Goal: Information Seeking & Learning: Learn about a topic

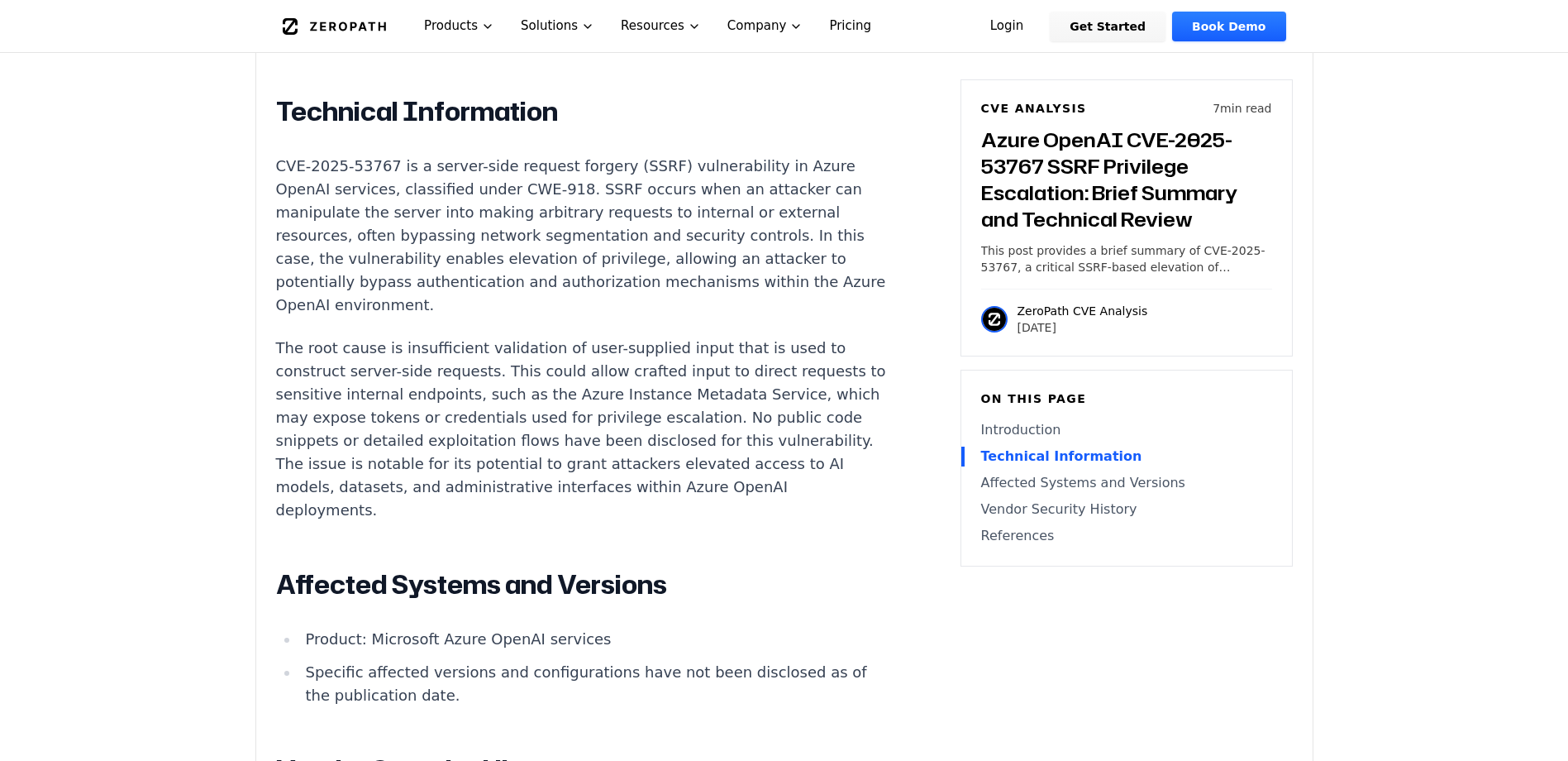
scroll to position [1488, 0]
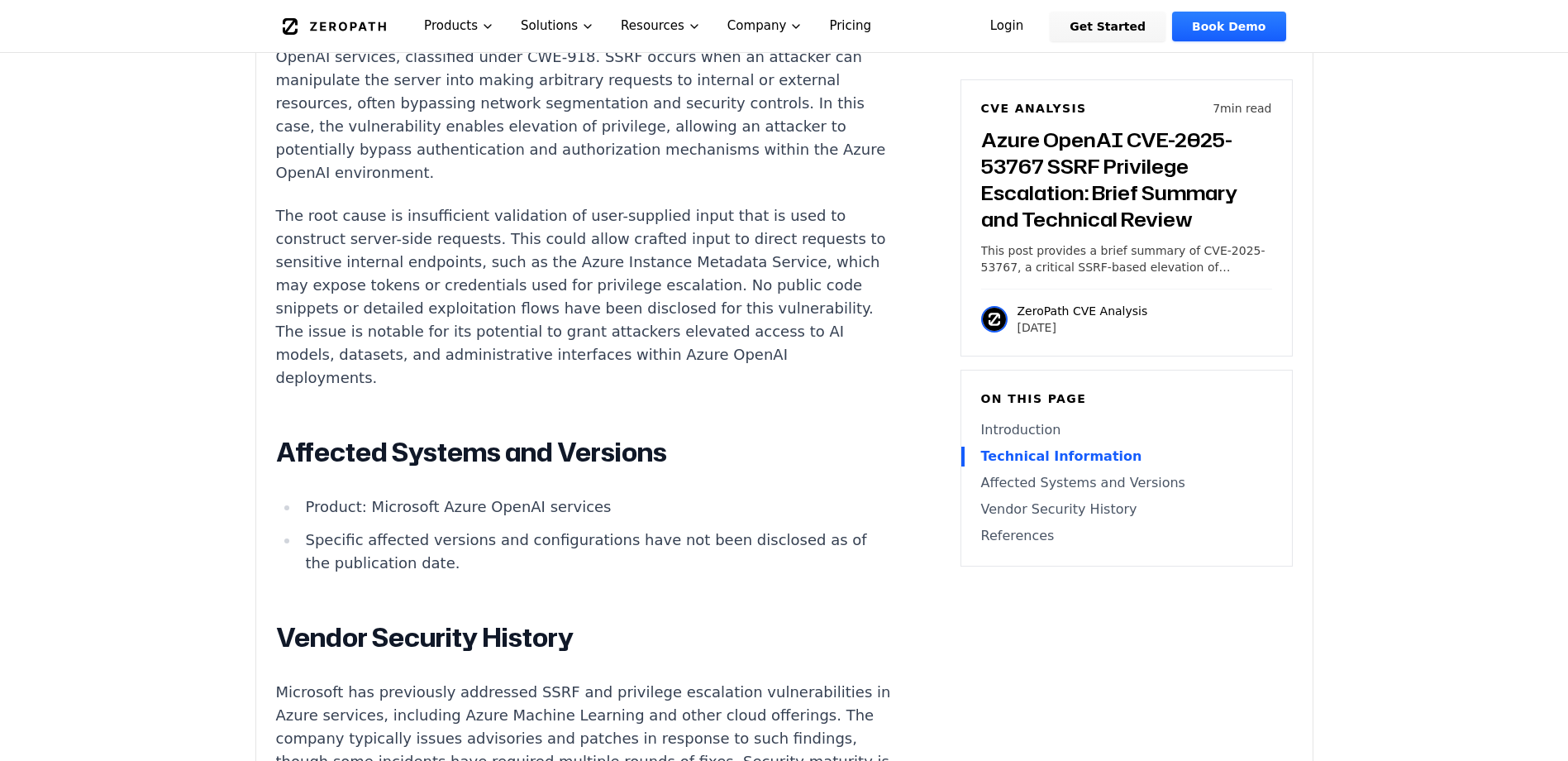
drag, startPoint x: 1075, startPoint y: 323, endPoint x: 1021, endPoint y: 330, distance: 54.5
click at [1021, 330] on p "[DATE]" at bounding box center [1083, 326] width 130 height 16
drag, startPoint x: 1021, startPoint y: 330, endPoint x: 1012, endPoint y: 335, distance: 10.3
click at [1012, 335] on div "ZeroPath CVE Analysis [DATE]" at bounding box center [1127, 311] width 291 height 47
drag, startPoint x: 1015, startPoint y: 328, endPoint x: 1077, endPoint y: 335, distance: 62.4
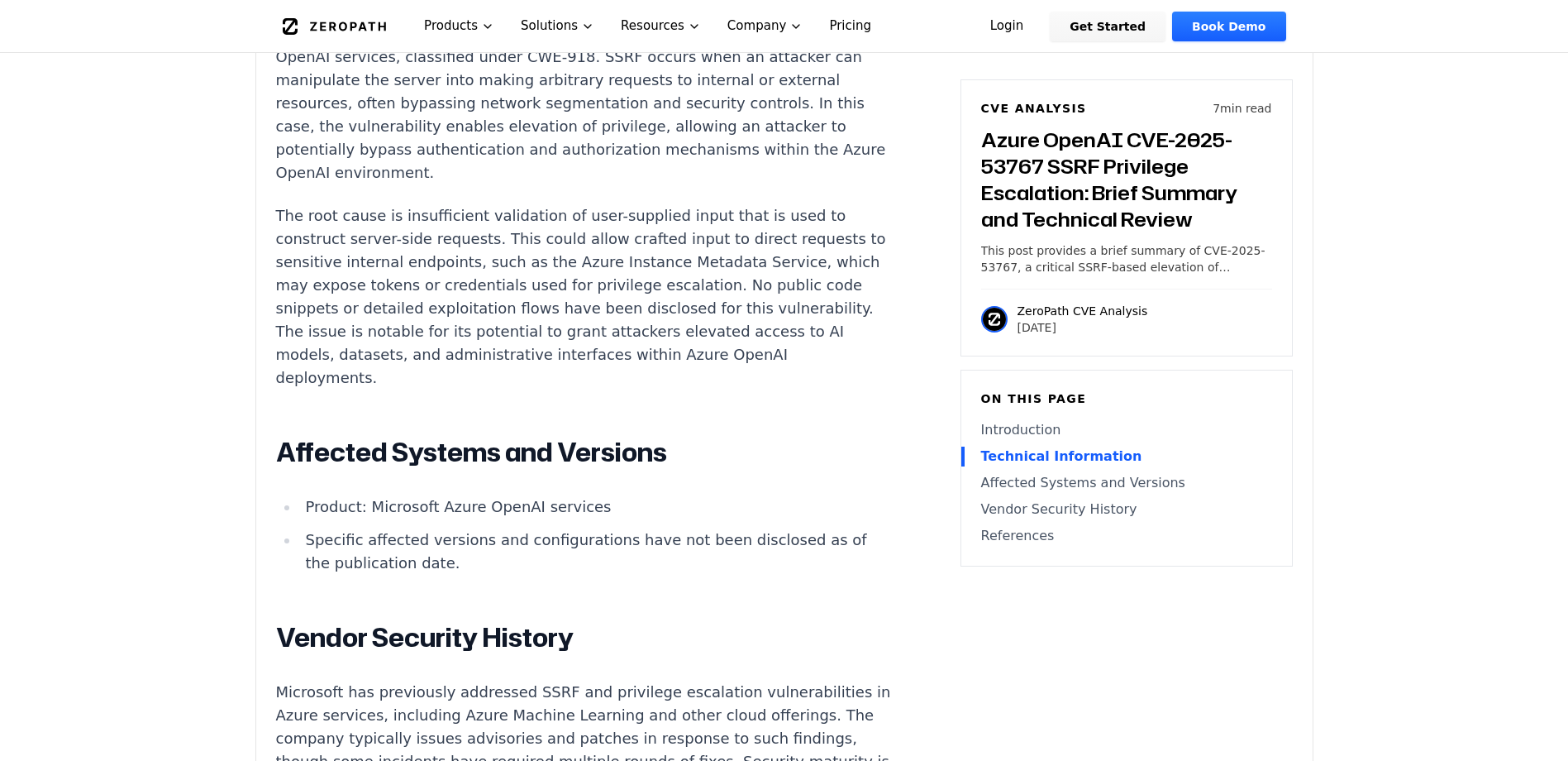
click at [1077, 335] on div "ZeroPath CVE Analysis [DATE]" at bounding box center [1127, 311] width 291 height 47
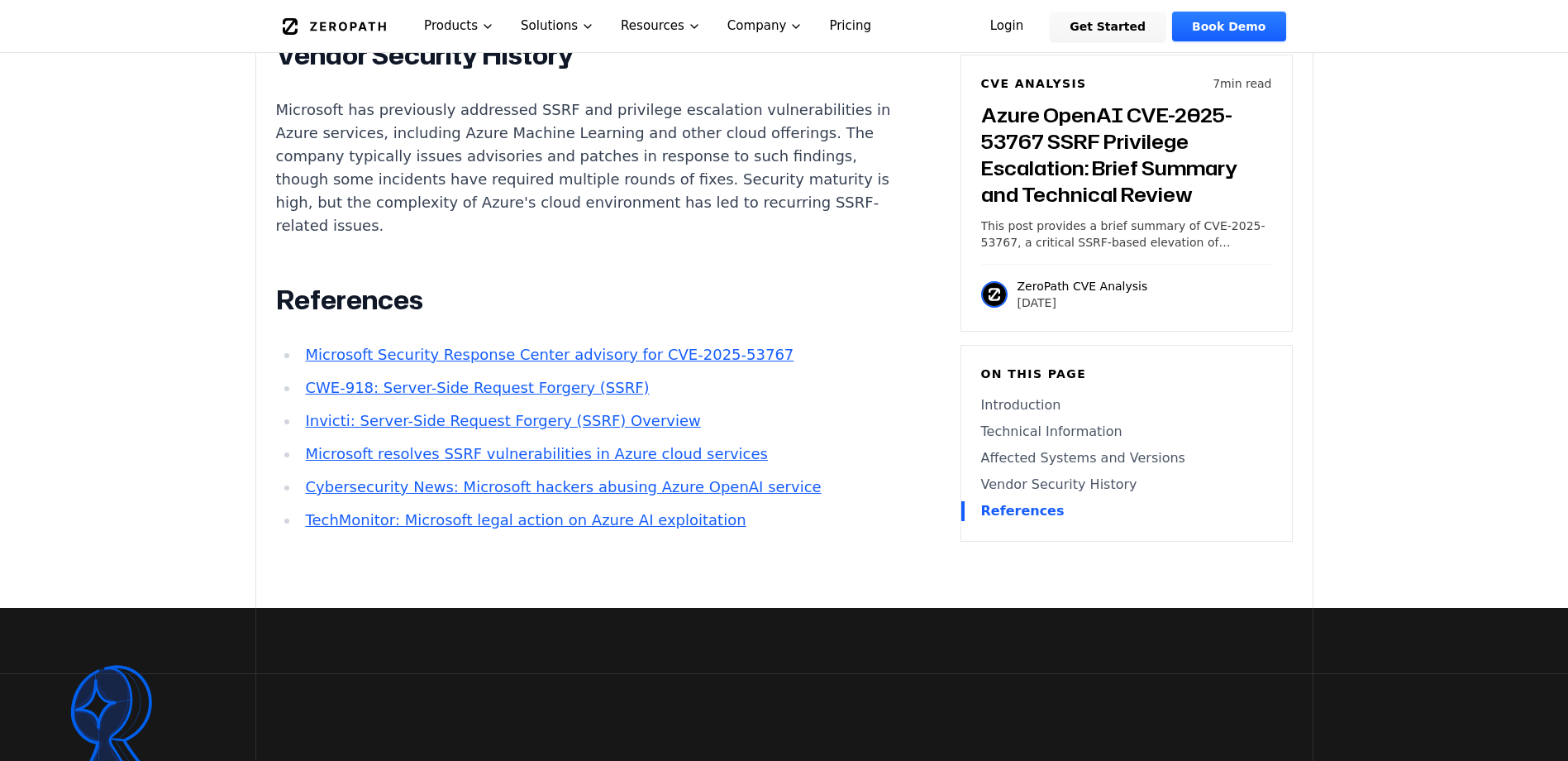
scroll to position [1984, 0]
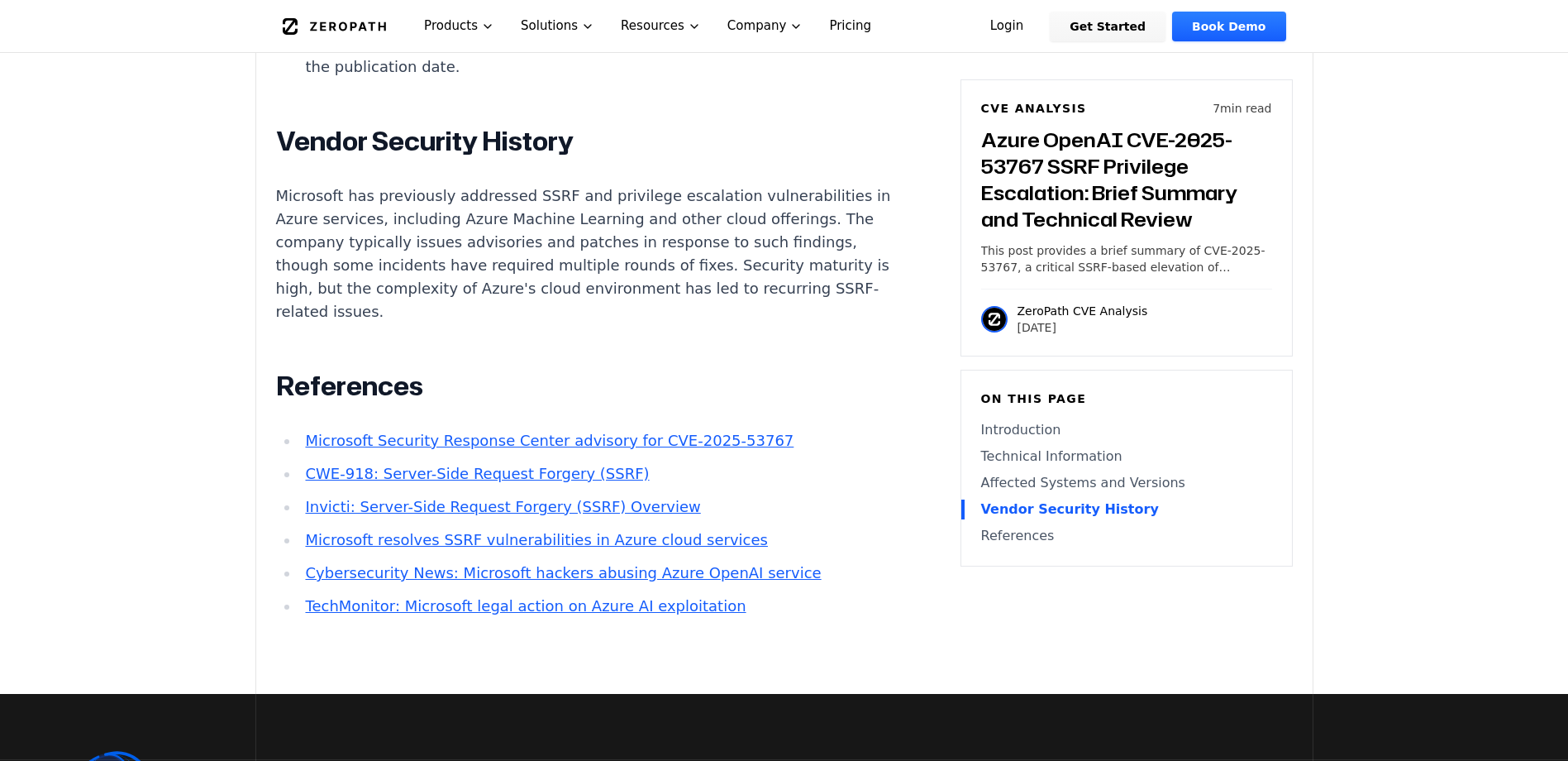
copy p "[DATE]"
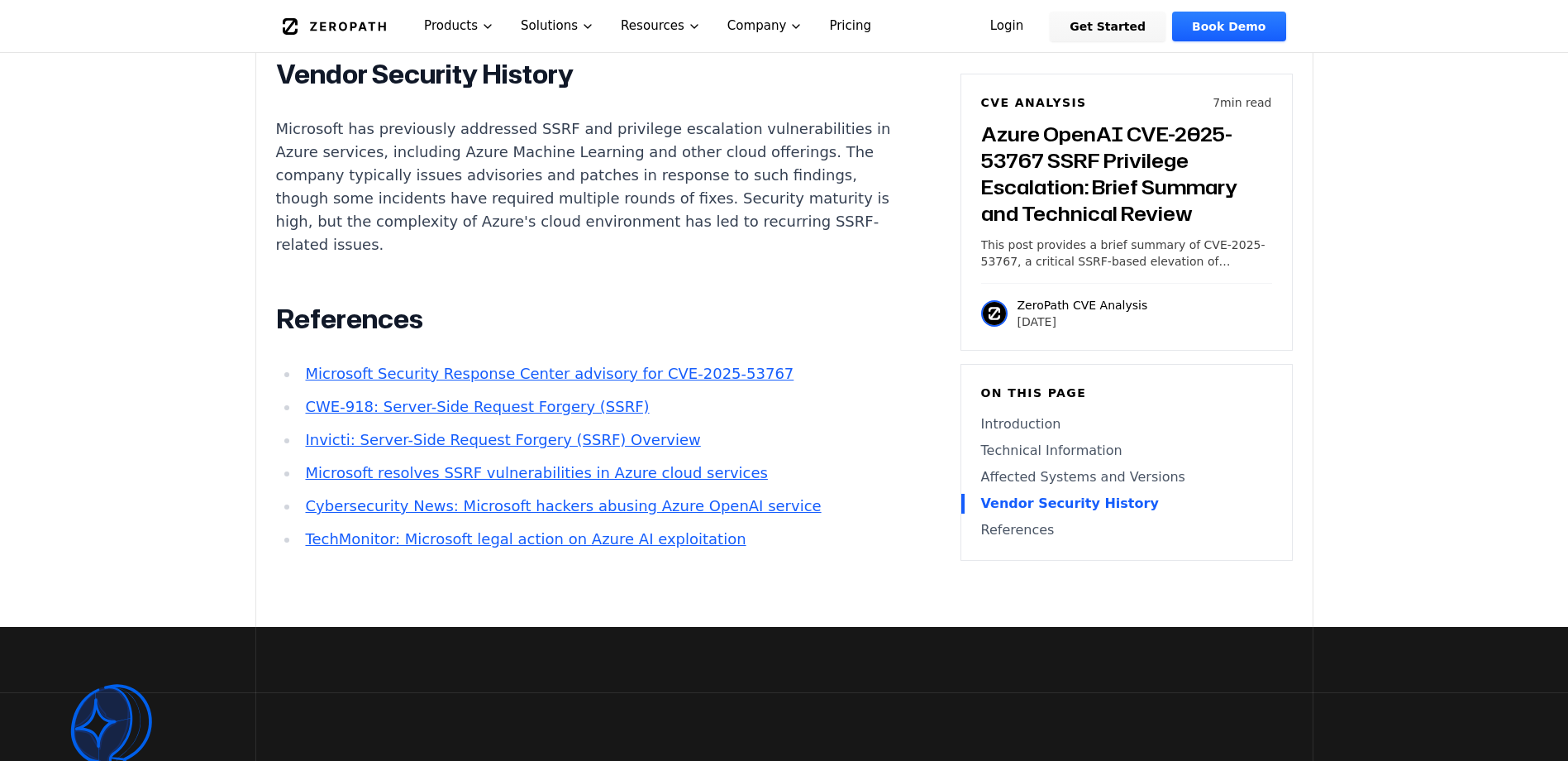
scroll to position [2067, 0]
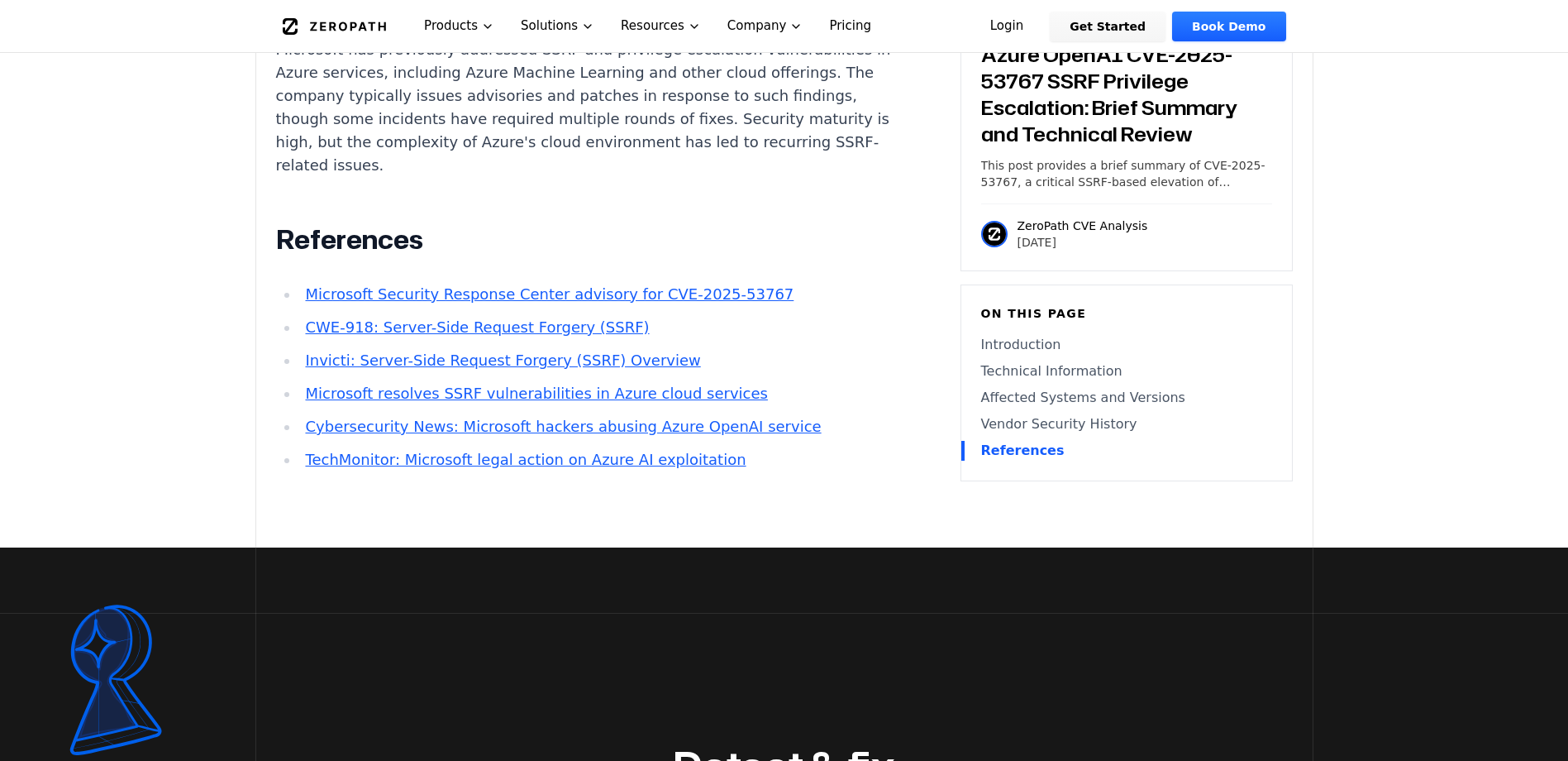
scroll to position [2232, 0]
